Goal: Information Seeking & Learning: Check status

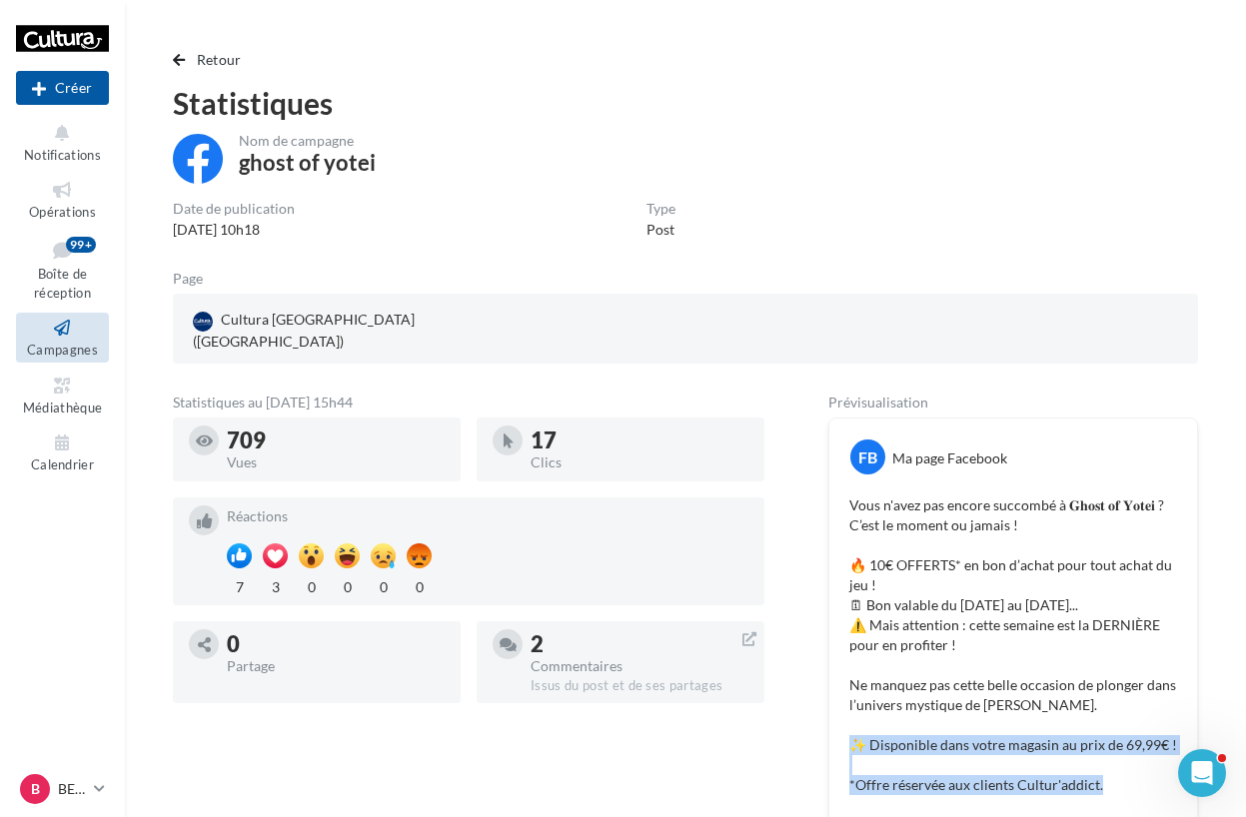
click at [57, 334] on icon at bounding box center [62, 328] width 81 height 23
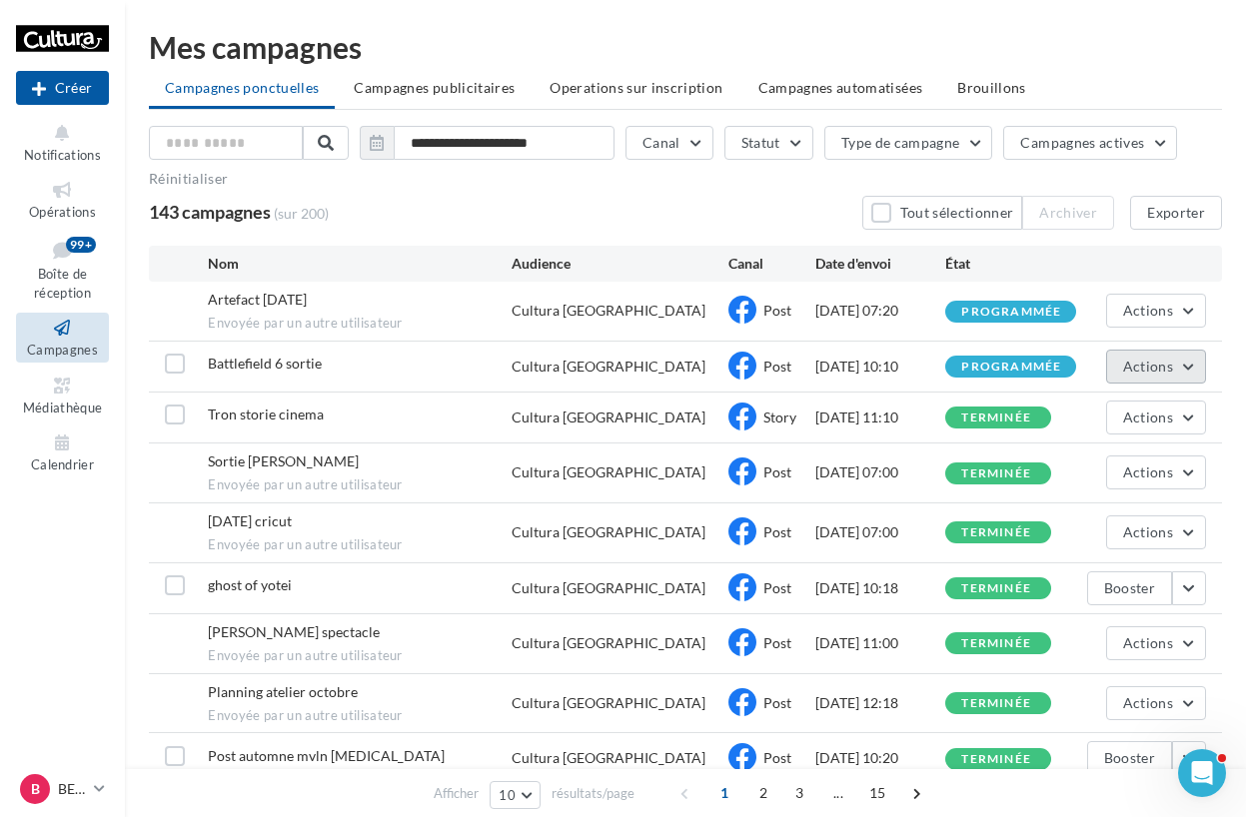
click at [1125, 372] on span "Actions" at bounding box center [1148, 366] width 50 height 17
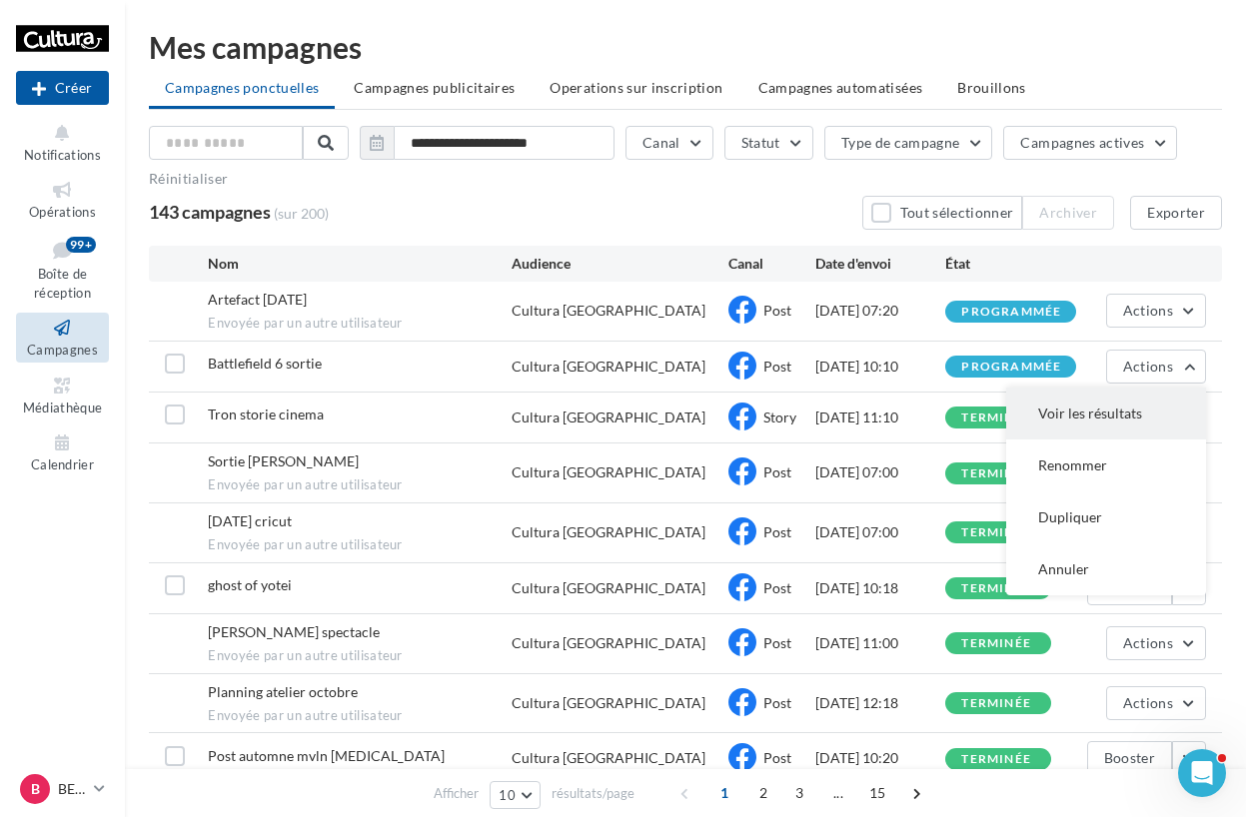
click at [1112, 408] on button "Voir les résultats" at bounding box center [1106, 414] width 200 height 52
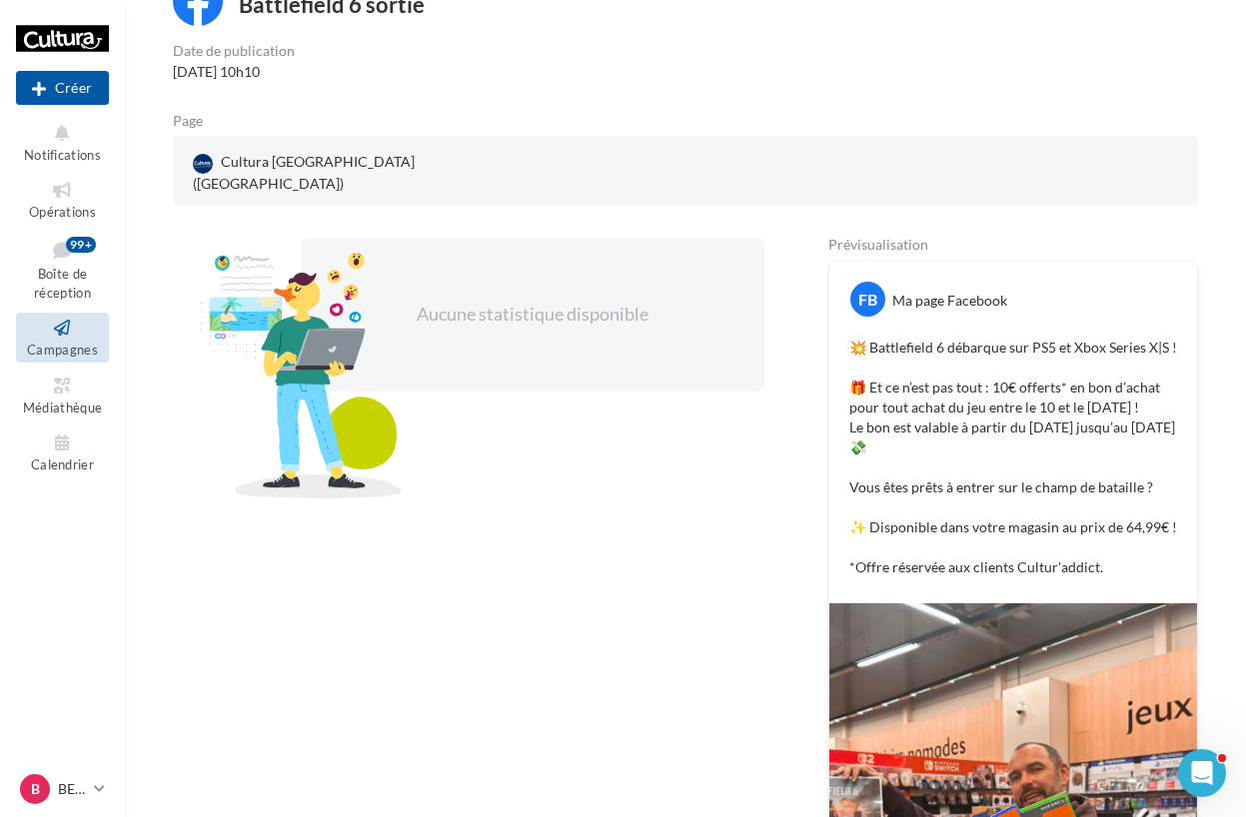
scroll to position [58, 0]
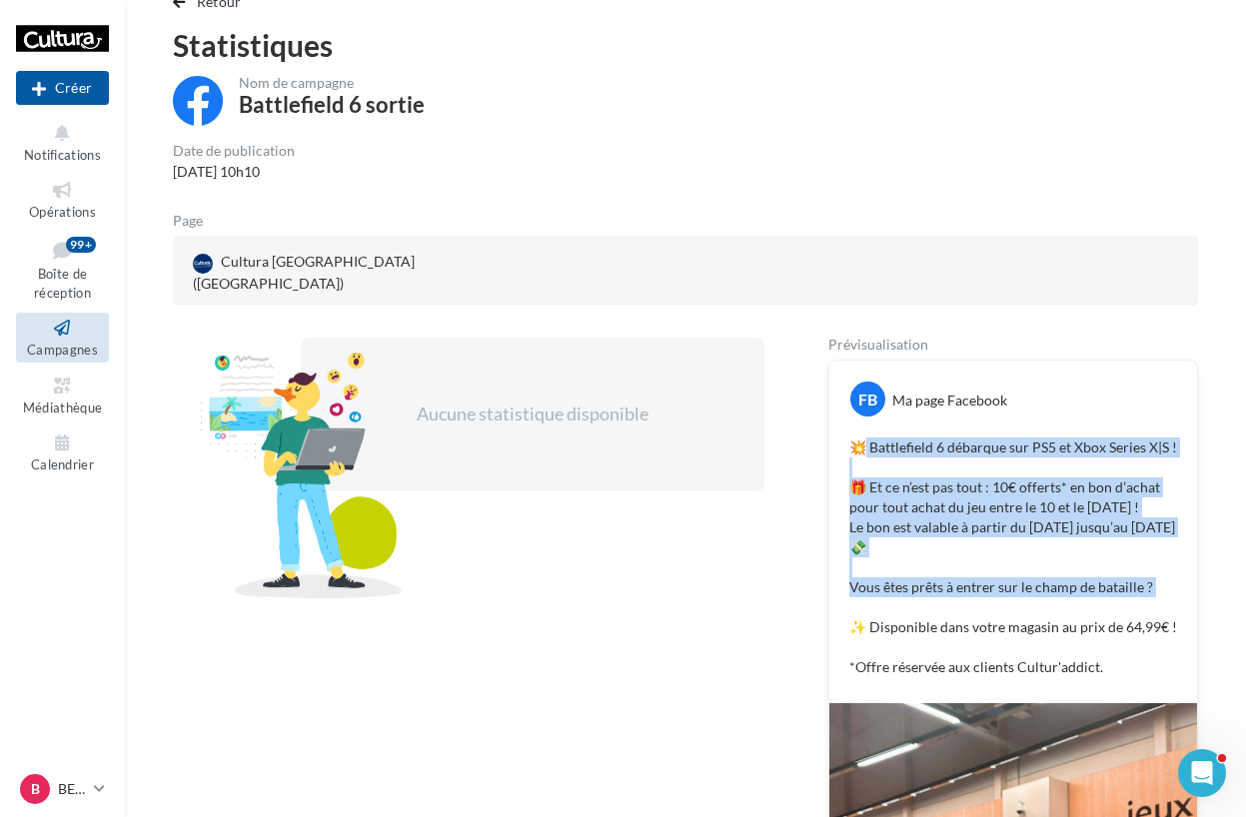
drag, startPoint x: 868, startPoint y: 430, endPoint x: 1113, endPoint y: 585, distance: 289.7
click at [1113, 585] on p "💥 Battlefield 6 débarque sur PS5 et Xbox Series X|S ! 🎁 Et ce n’est pas tout : …" at bounding box center [1013, 558] width 328 height 240
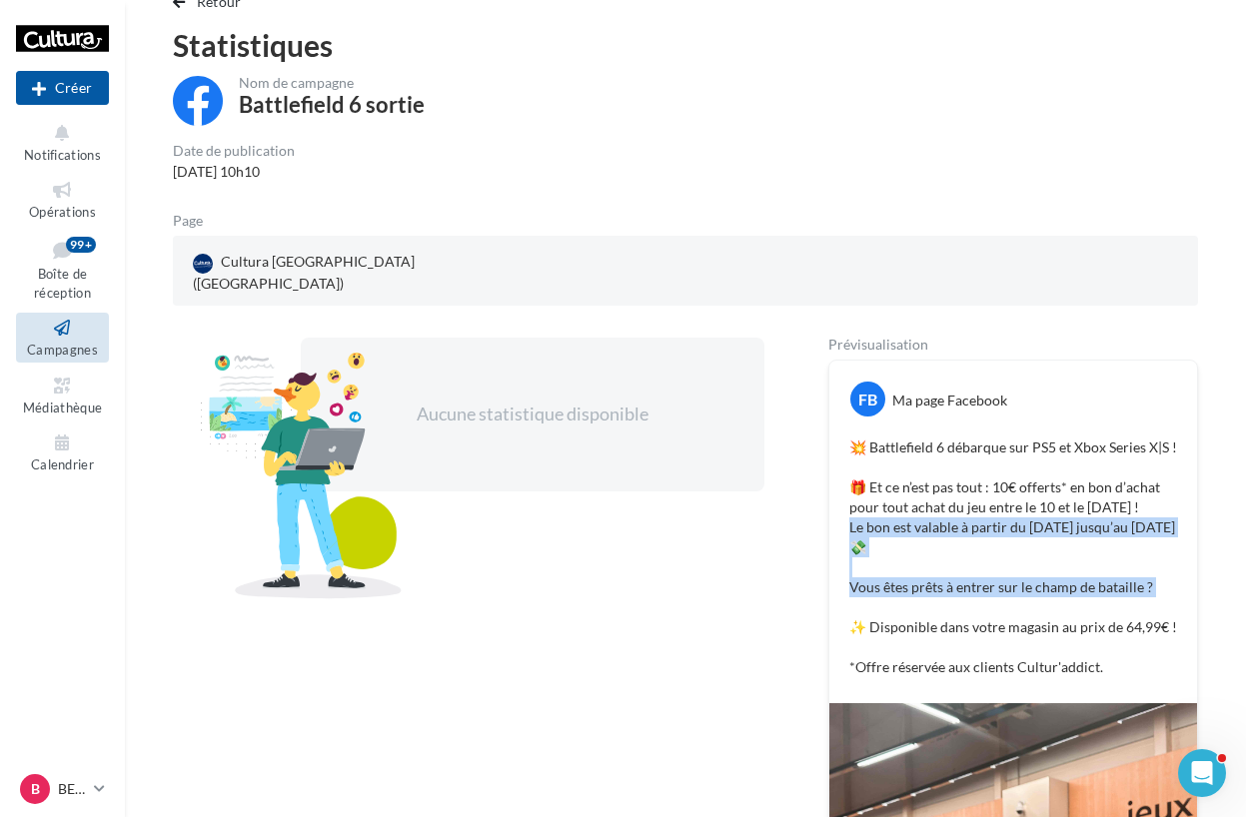
drag, startPoint x: 1157, startPoint y: 591, endPoint x: 849, endPoint y: 505, distance: 319.6
click at [849, 505] on p "💥 Battlefield 6 débarque sur PS5 et Xbox Series X|S ! 🎁 Et ce n’est pas tout : …" at bounding box center [1013, 558] width 328 height 240
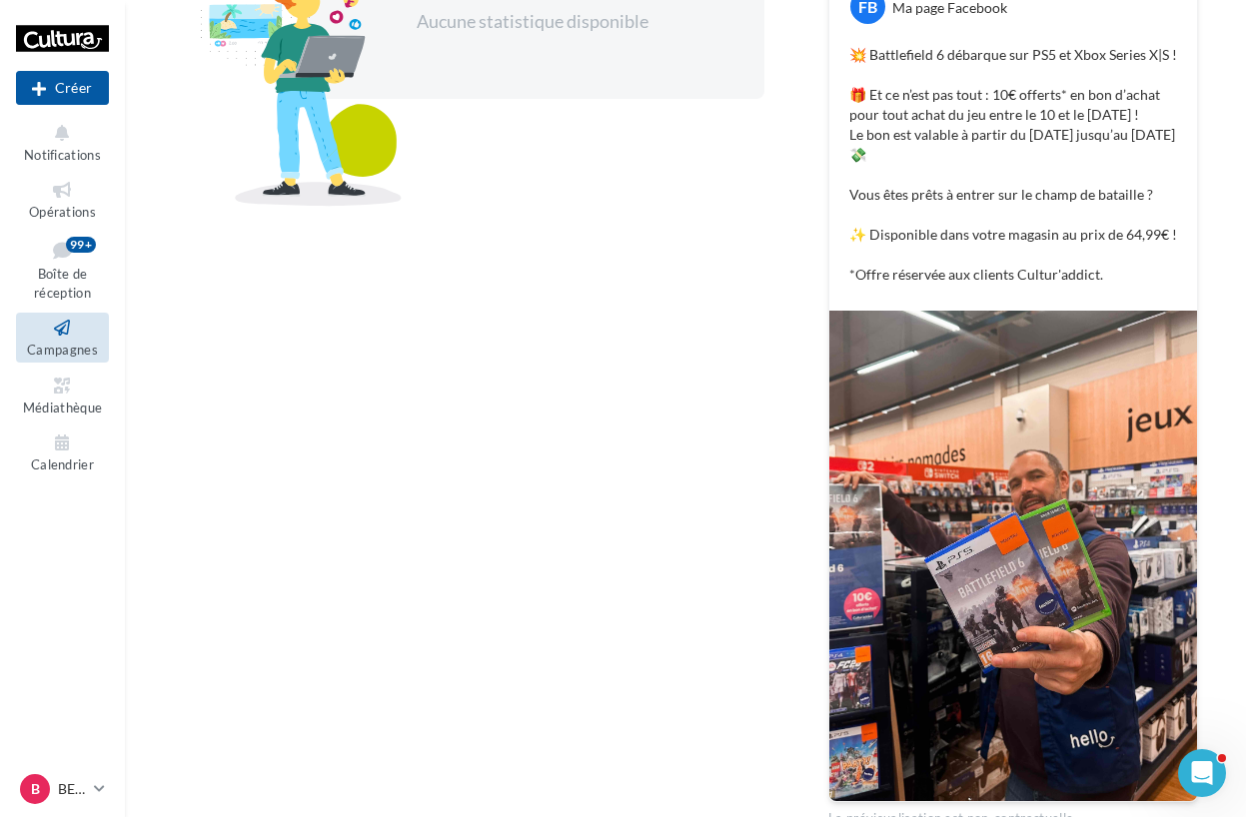
scroll to position [0, 0]
